Goal: Task Accomplishment & Management: Manage account settings

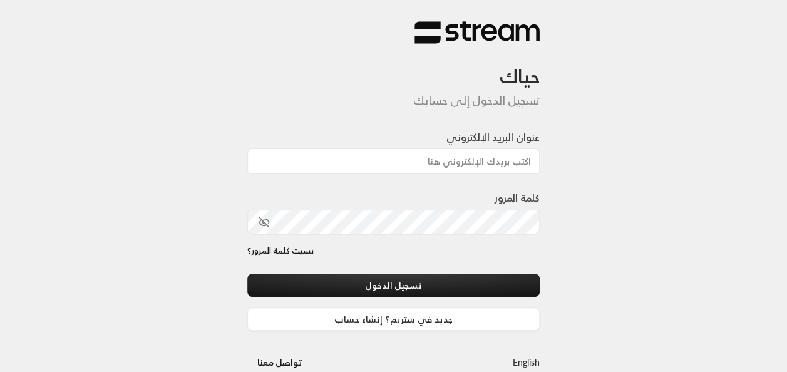
click at [328, 266] on div at bounding box center [428, 306] width 257 height 143
click at [453, 163] on input "عنوان البريد الإلكتروني" at bounding box center [393, 161] width 293 height 26
type input "[EMAIL_ADDRESS][DOMAIN_NAME]"
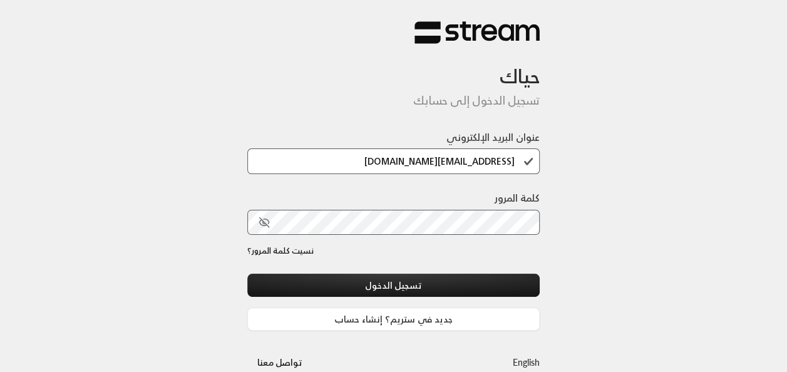
click at [322, 260] on div at bounding box center [428, 306] width 257 height 143
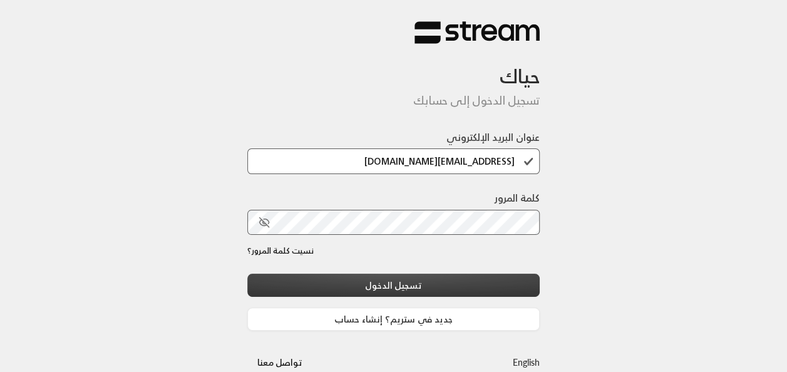
click at [414, 289] on button "تسجيل الدخول" at bounding box center [393, 285] width 293 height 23
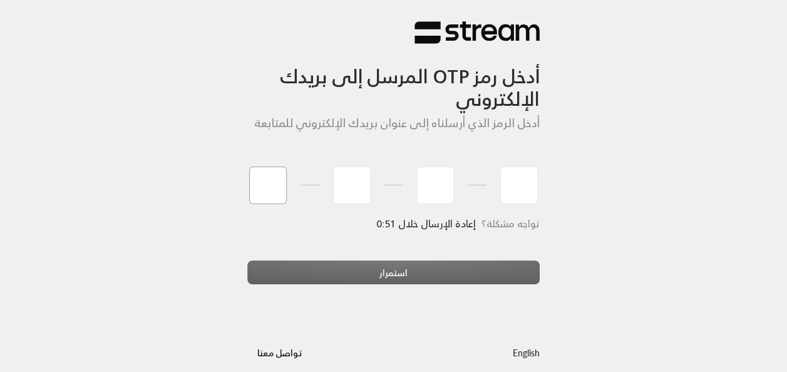
type input "4"
type input "9"
type input "5"
type input "7"
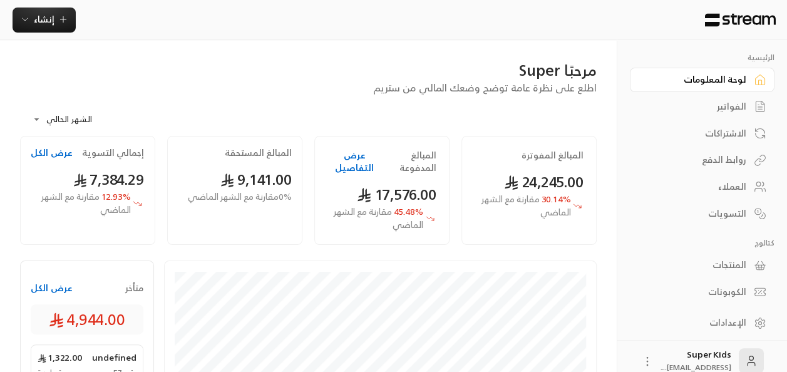
click at [41, 288] on button "عرض الكل" at bounding box center [52, 288] width 42 height 13
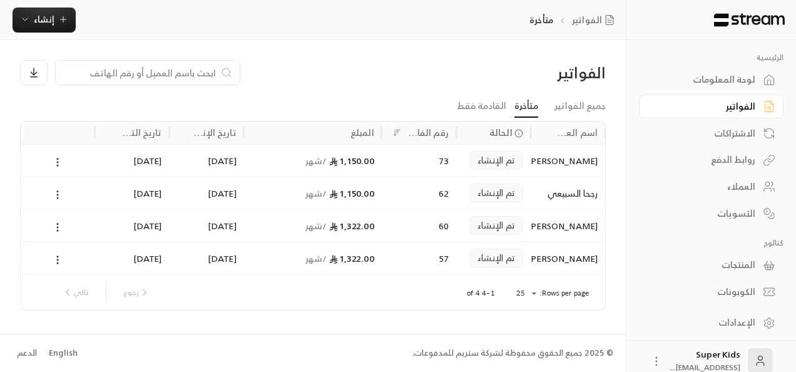
click at [55, 195] on icon at bounding box center [57, 194] width 11 height 11
click at [64, 230] on li "عرض" at bounding box center [72, 226] width 32 height 23
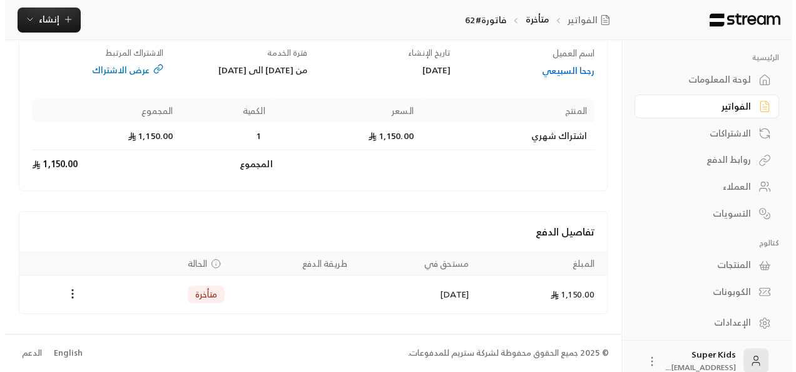
scroll to position [118, 0]
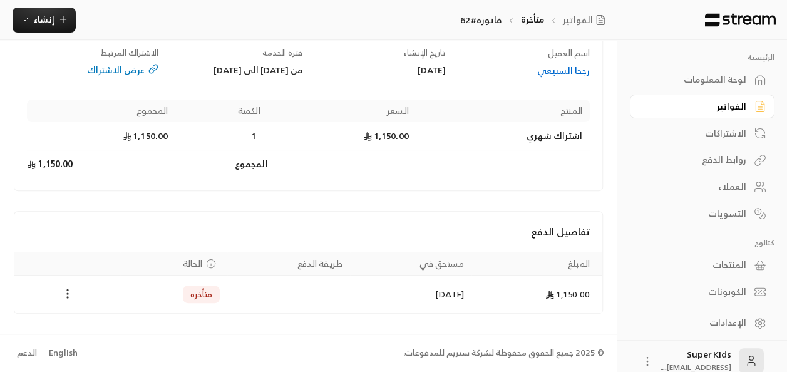
click at [66, 298] on icon "Payments" at bounding box center [67, 293] width 13 height 13
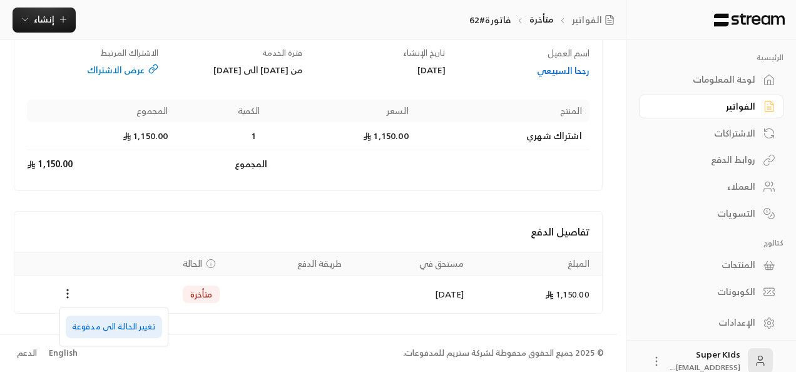
click at [103, 325] on li "تغيير الحالة الى مدفوعة" at bounding box center [114, 327] width 96 height 23
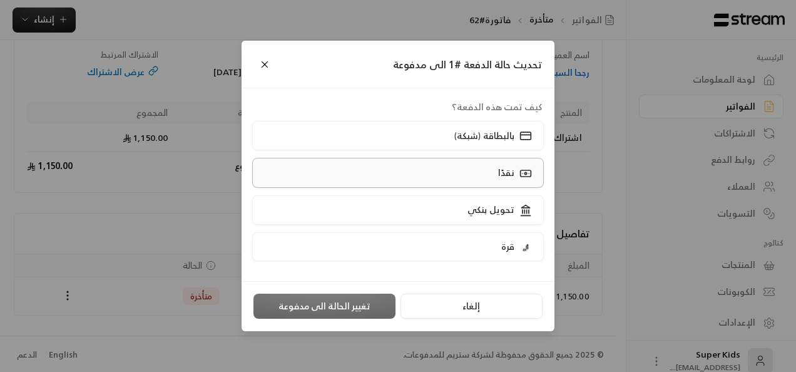
click at [366, 172] on label "نقدًا" at bounding box center [398, 172] width 292 height 29
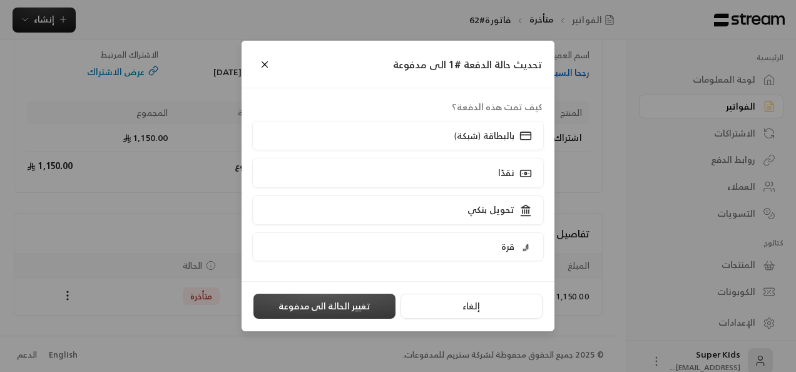
click at [303, 306] on button "تغيير الحالة الى مدفوعة" at bounding box center [325, 306] width 142 height 25
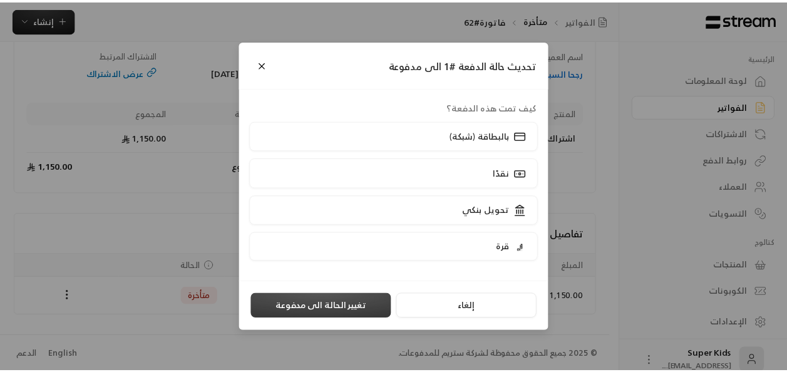
scroll to position [0, 0]
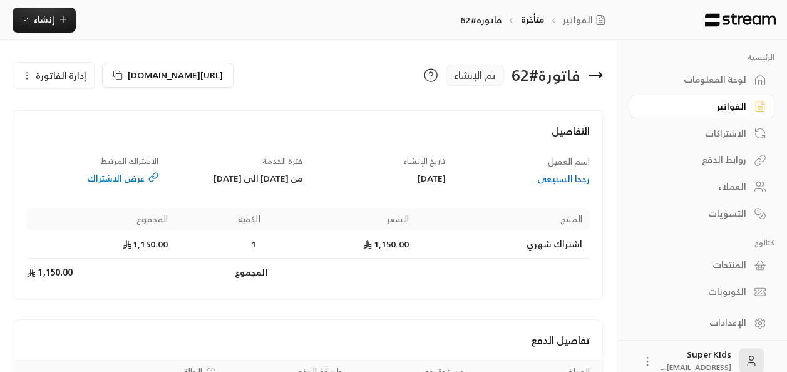
click at [596, 76] on icon at bounding box center [595, 75] width 15 height 15
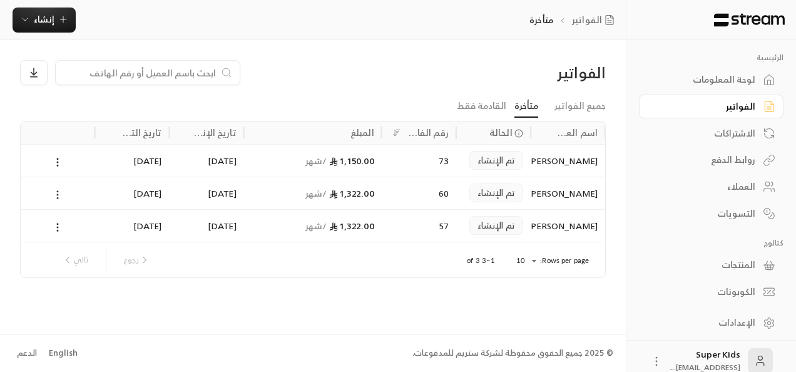
click at [58, 189] on icon at bounding box center [57, 194] width 11 height 11
click at [66, 227] on li "عرض" at bounding box center [72, 226] width 32 height 23
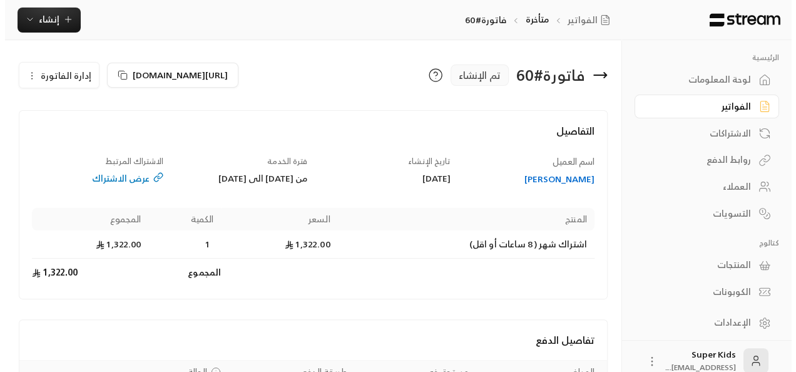
scroll to position [118, 0]
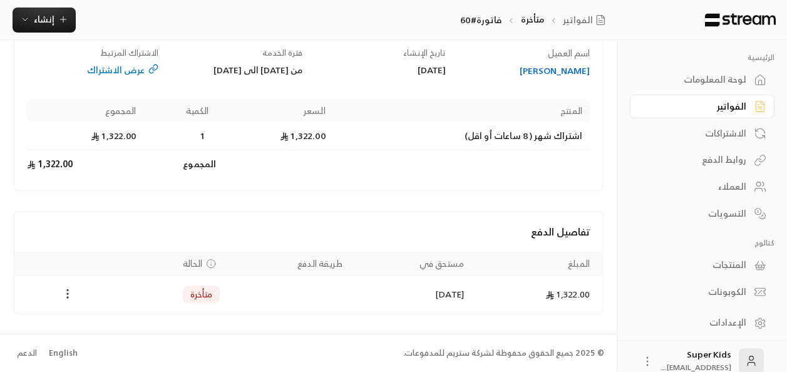
click at [61, 295] on icon "Payments" at bounding box center [67, 293] width 13 height 13
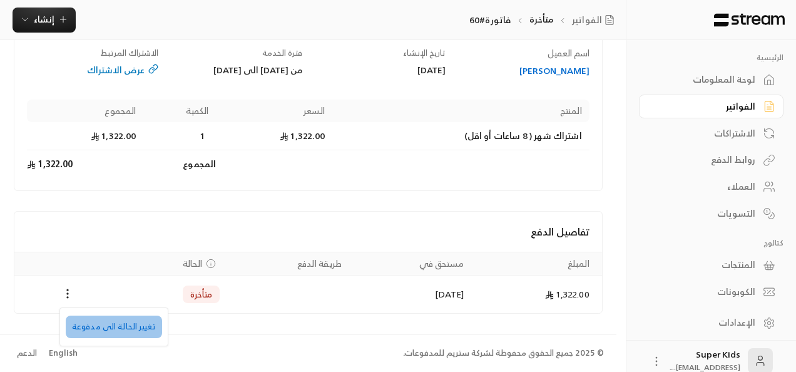
click at [115, 329] on li "تغيير الحالة الى مدفوعة" at bounding box center [114, 327] width 96 height 23
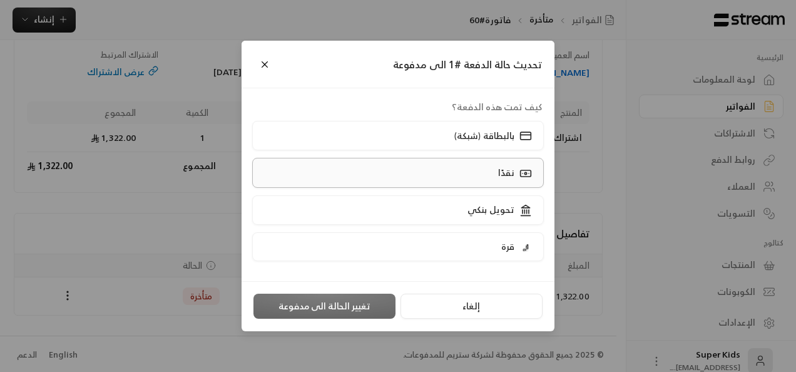
click at [346, 168] on label "نقدًا" at bounding box center [398, 172] width 292 height 29
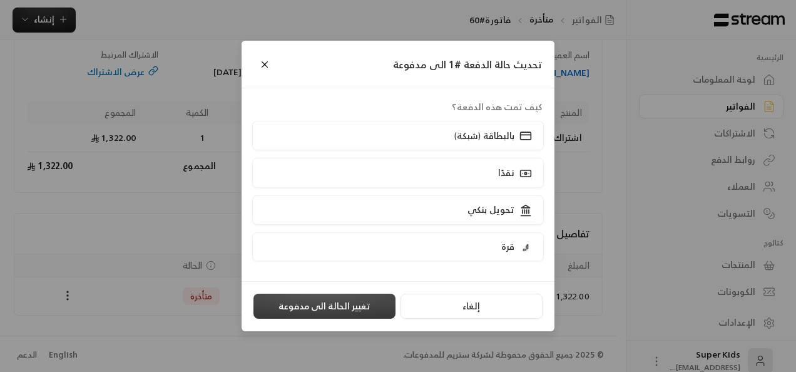
click at [295, 302] on button "تغيير الحالة الى مدفوعة" at bounding box center [325, 306] width 142 height 25
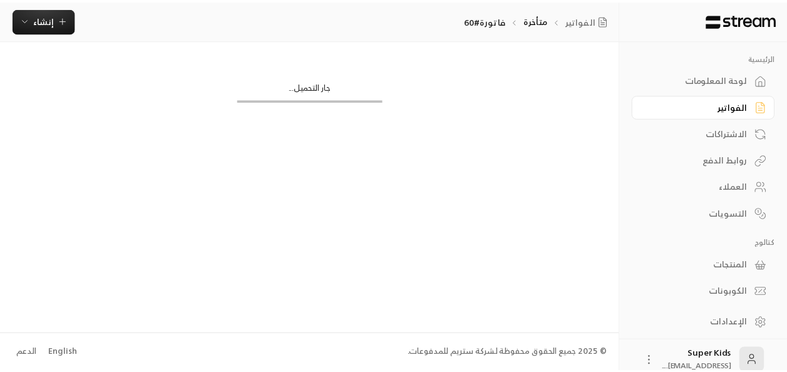
scroll to position [0, 0]
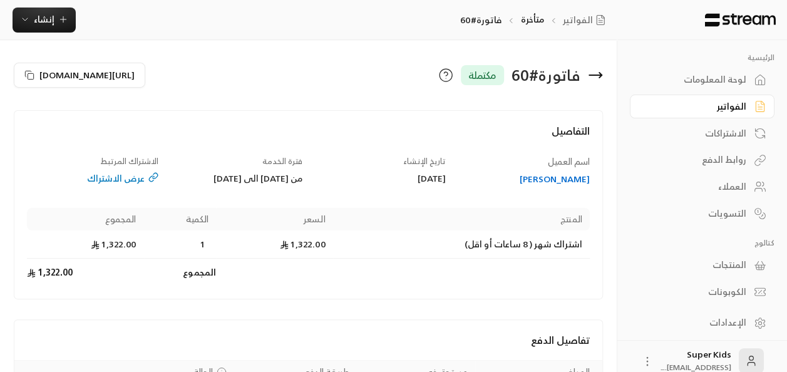
click at [596, 78] on icon at bounding box center [595, 75] width 15 height 15
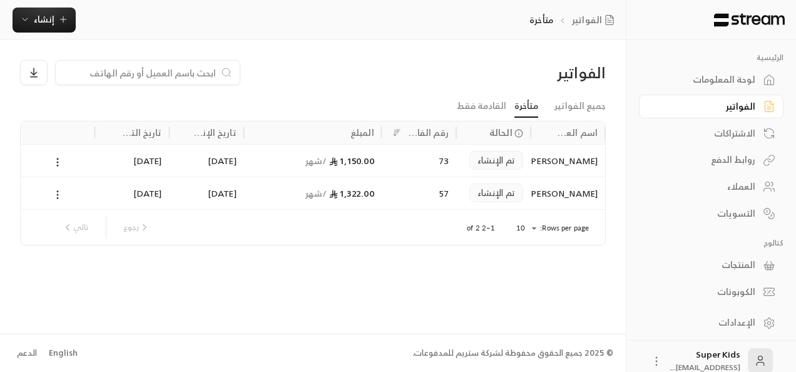
click at [59, 193] on icon at bounding box center [57, 194] width 11 height 11
click at [73, 224] on li "عرض" at bounding box center [72, 226] width 32 height 23
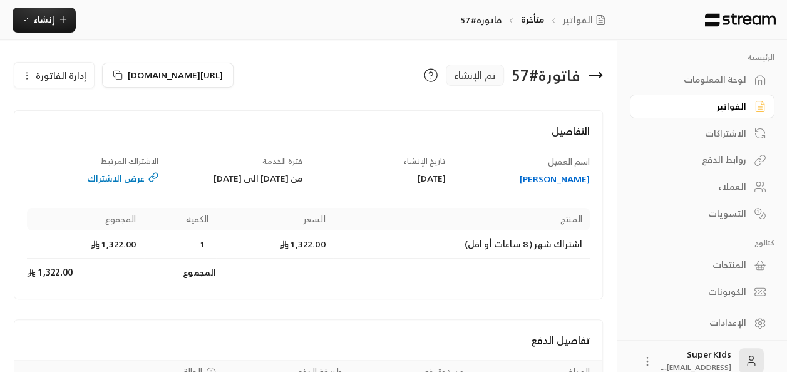
click at [597, 78] on icon at bounding box center [595, 75] width 15 height 15
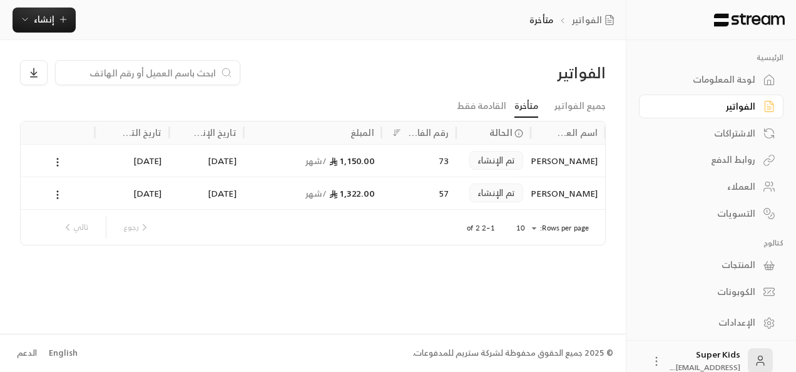
click at [717, 79] on div "لوحة المعلومات" at bounding box center [705, 79] width 101 height 13
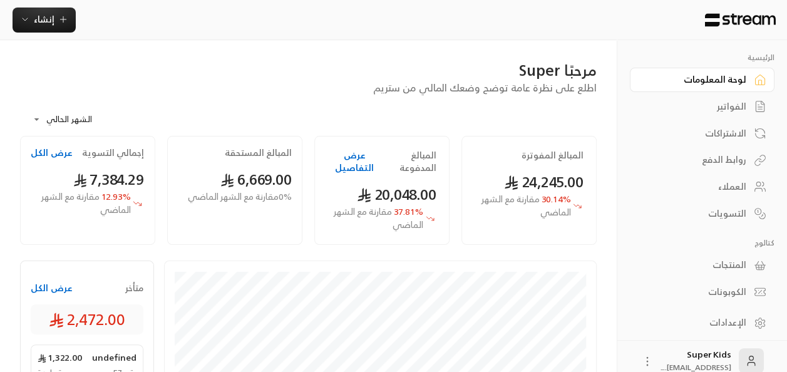
click at [711, 133] on div "الاشتراكات" at bounding box center [695, 133] width 101 height 13
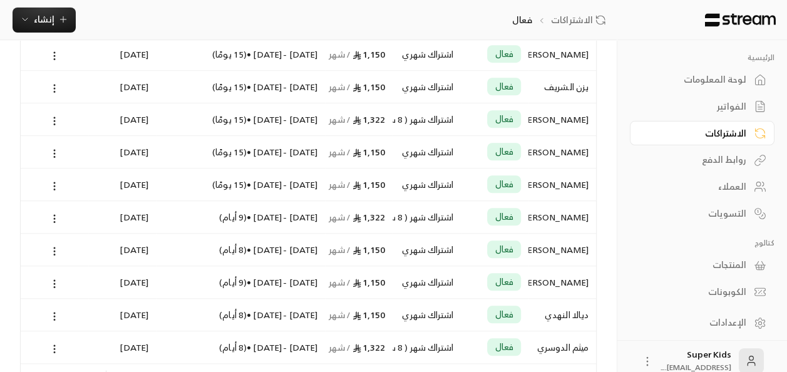
scroll to position [560, 0]
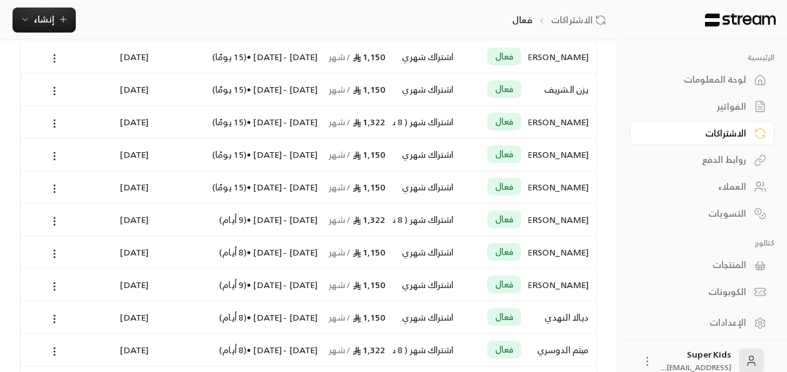
click at [718, 80] on div "لوحة المعلومات" at bounding box center [695, 79] width 101 height 13
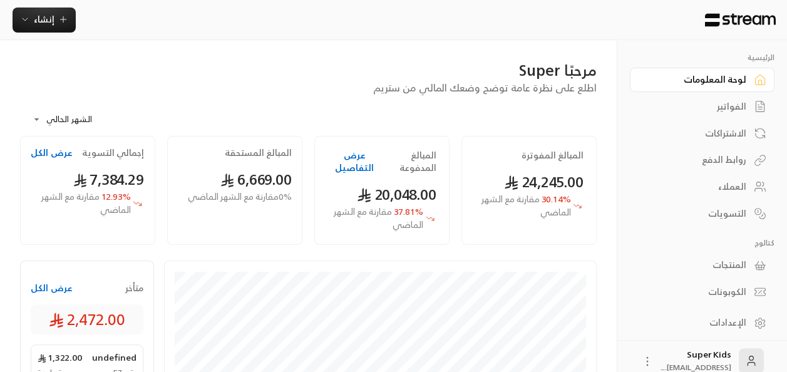
click at [734, 80] on div "لوحة المعلومات" at bounding box center [695, 79] width 101 height 13
click at [724, 109] on div "الفواتير" at bounding box center [695, 106] width 101 height 13
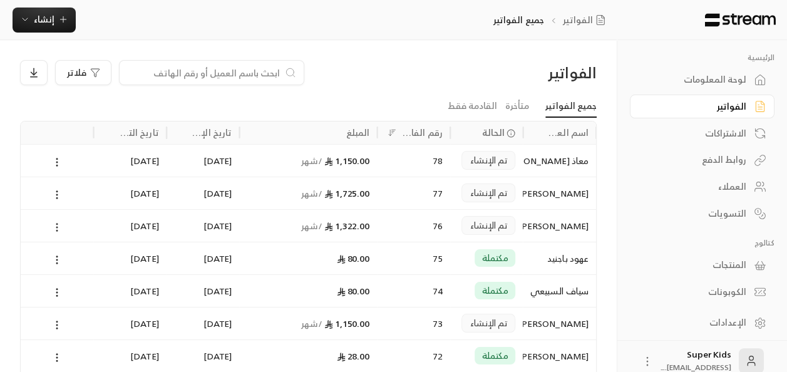
click at [53, 226] on icon at bounding box center [56, 227] width 11 height 11
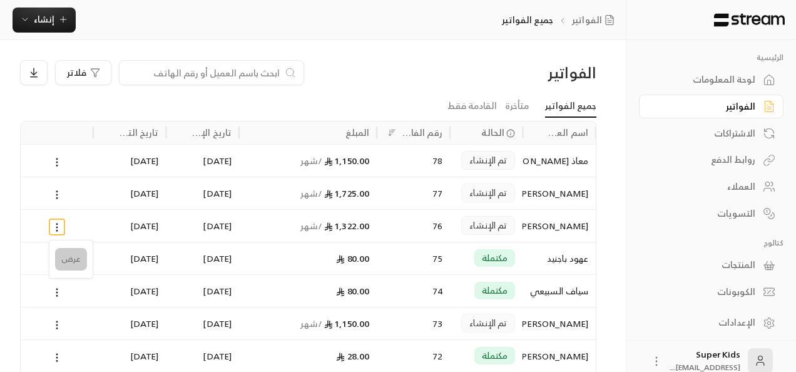
click at [80, 257] on li "عرض" at bounding box center [71, 259] width 32 height 23
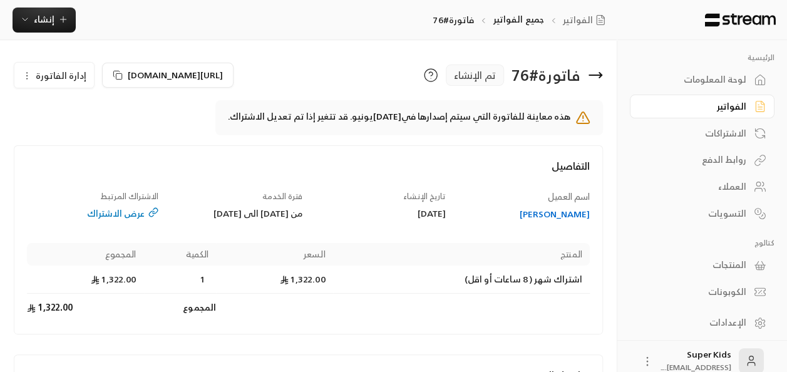
click at [43, 73] on span "إدارة الفاتورة" at bounding box center [61, 76] width 51 height 16
click at [88, 133] on span "إلغاء" at bounding box center [86, 133] width 16 height 10
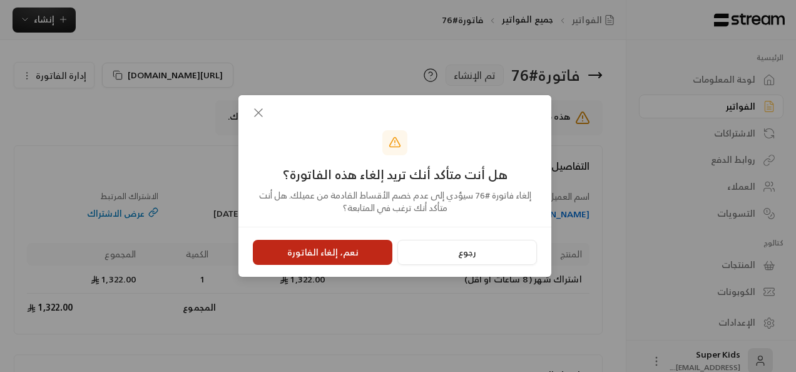
click at [314, 252] on button "نعم، إلغاء الفاتورة" at bounding box center [323, 252] width 140 height 25
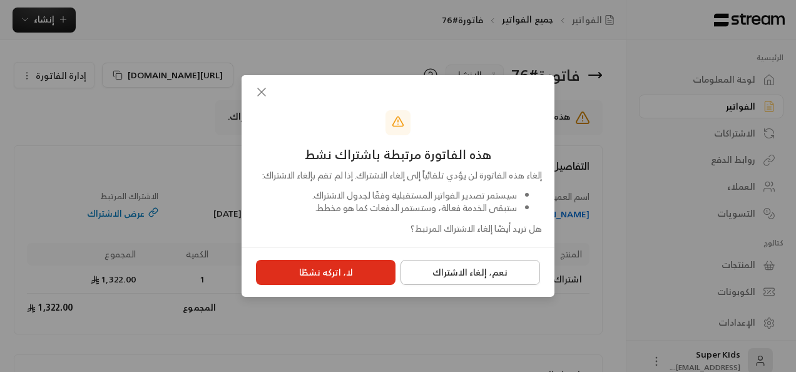
click at [465, 279] on button "نعم، إلغاء الاشتراك" at bounding box center [471, 272] width 140 height 25
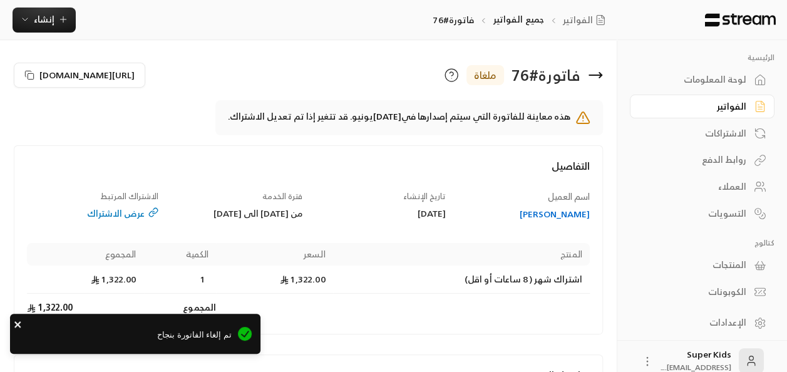
click at [16, 327] on icon "close" at bounding box center [17, 324] width 6 height 6
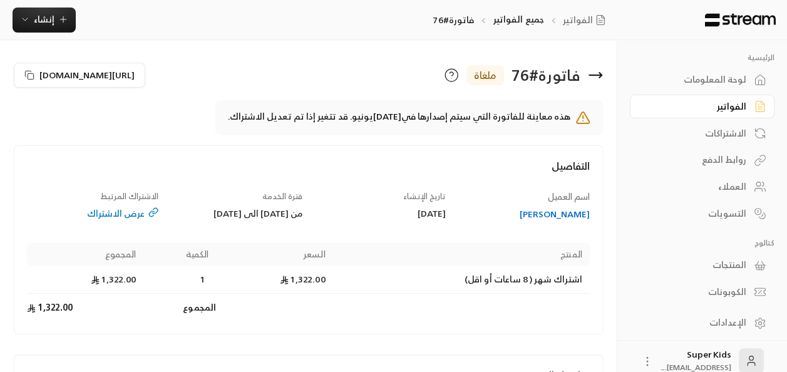
click at [719, 82] on div "لوحة المعلومات" at bounding box center [695, 79] width 101 height 13
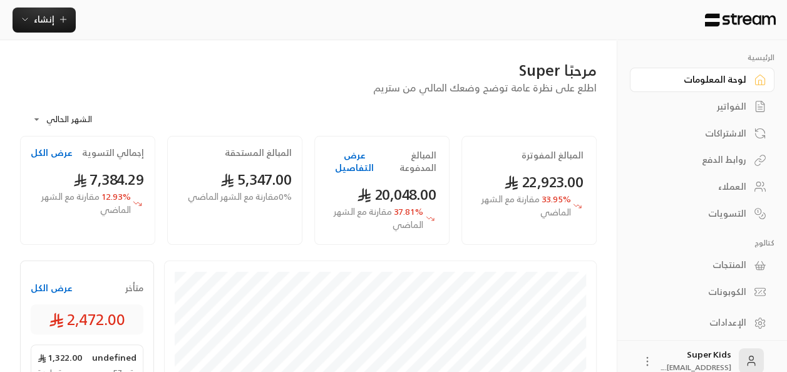
click at [58, 292] on button "عرض الكل" at bounding box center [52, 288] width 42 height 13
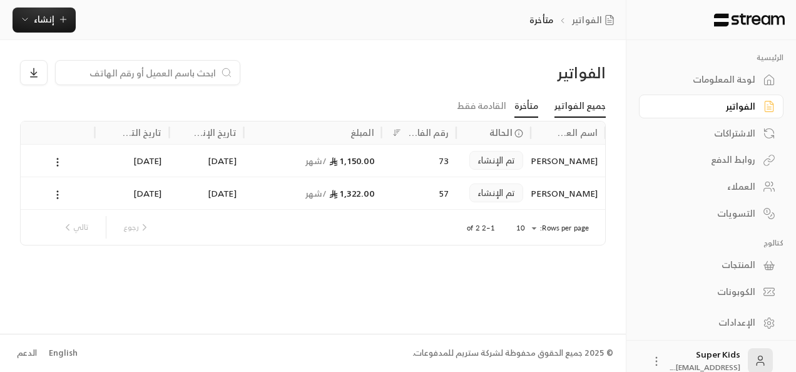
click at [593, 106] on link "جميع الفواتير" at bounding box center [580, 106] width 51 height 23
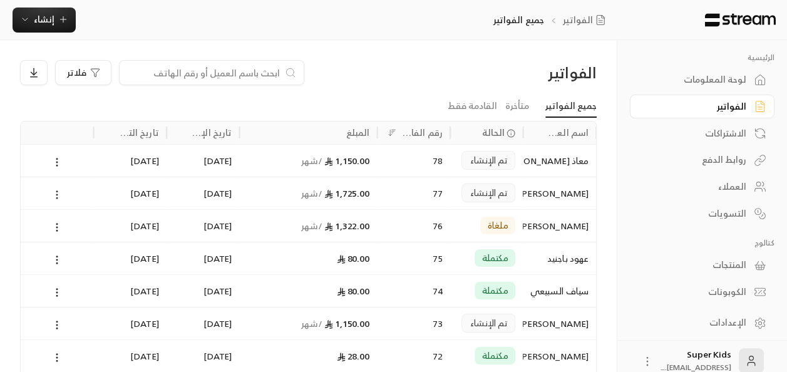
click at [55, 193] on icon at bounding box center [56, 194] width 11 height 11
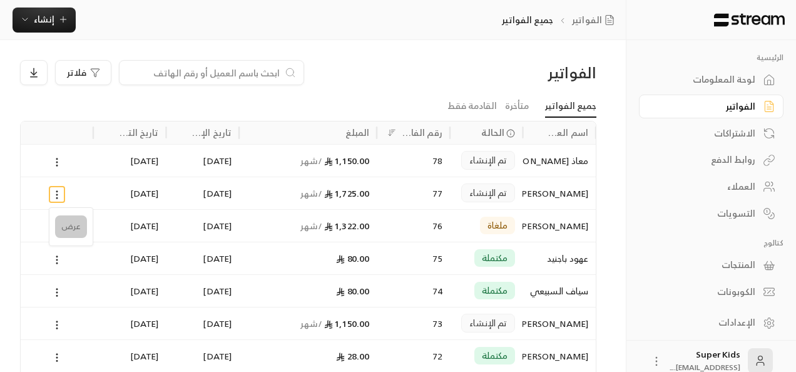
click at [71, 224] on li "عرض" at bounding box center [71, 226] width 32 height 23
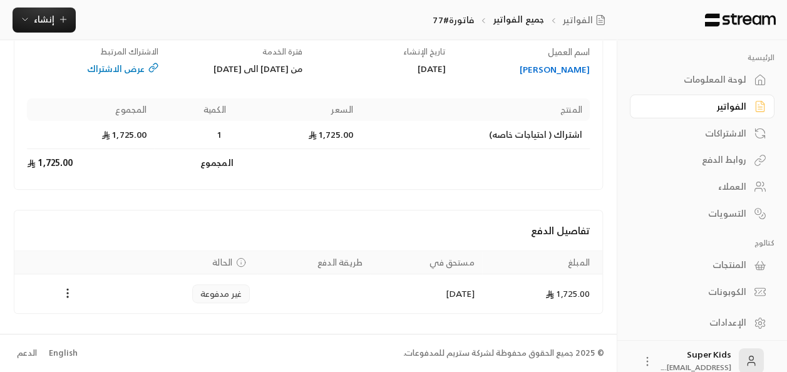
scroll to position [154, 0]
click at [716, 75] on div "لوحة المعلومات" at bounding box center [695, 79] width 101 height 13
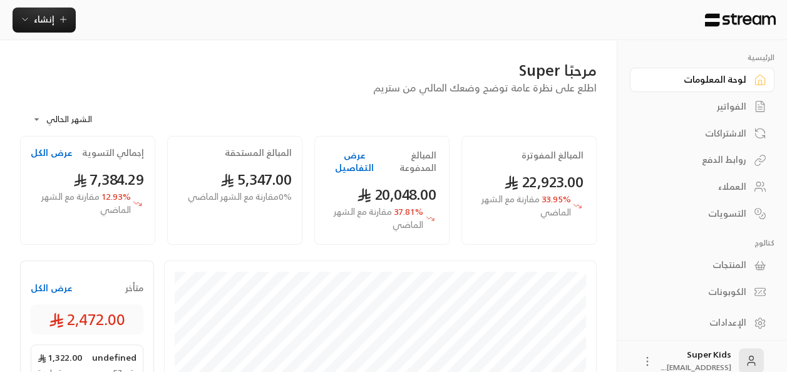
click at [715, 106] on div "الفواتير" at bounding box center [695, 106] width 101 height 13
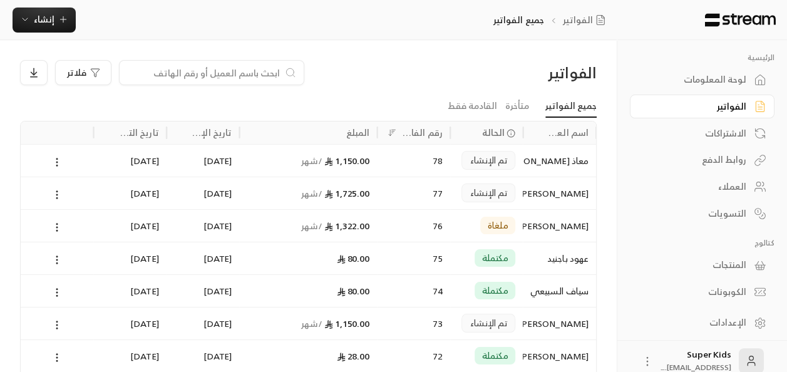
click at [729, 74] on div "لوحة المعلومات" at bounding box center [695, 79] width 101 height 13
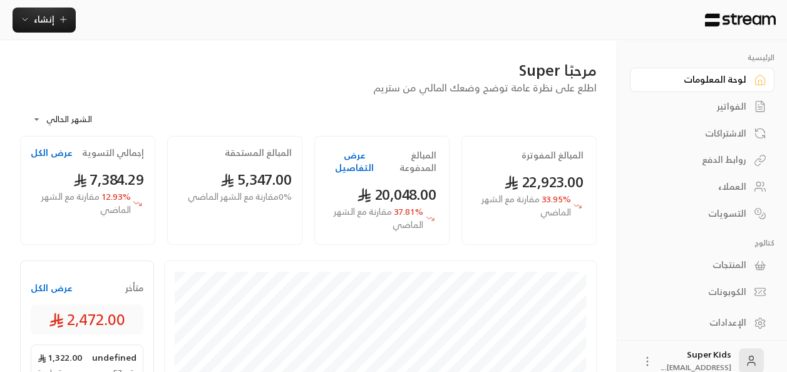
click at [322, 22] on div "إنشاء" at bounding box center [308, 20] width 617 height 25
